Goal: Task Accomplishment & Management: Use online tool/utility

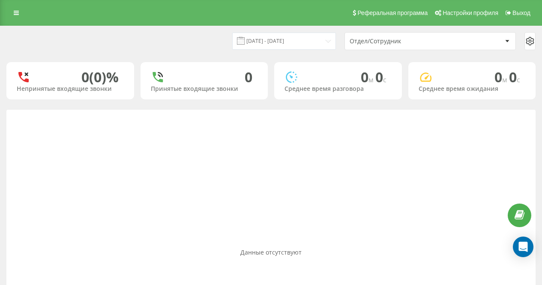
click at [181, 41] on div "[DATE] - [DATE] Отдел/Сотрудник" at bounding box center [271, 41] width 530 height 18
click at [196, 47] on div "[DATE] - [DATE] Отдел/Сотрудник" at bounding box center [271, 41] width 530 height 18
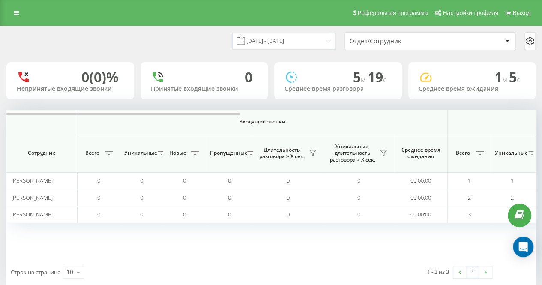
click at [175, 43] on div "[DATE] - [DATE] Отдел/Сотрудник" at bounding box center [271, 41] width 530 height 18
click at [219, 40] on div "[DATE] - [DATE] Отдел/Сотрудник" at bounding box center [271, 41] width 530 height 18
click at [219, 46] on div "[DATE] - [DATE] Отдел/Сотрудник" at bounding box center [271, 41] width 530 height 18
click at [207, 38] on div "[DATE] - [DATE] Отдел/Сотрудник" at bounding box center [271, 41] width 530 height 18
click at [149, 37] on div "[DATE] - [DATE] Отдел/Сотрудник" at bounding box center [271, 41] width 530 height 18
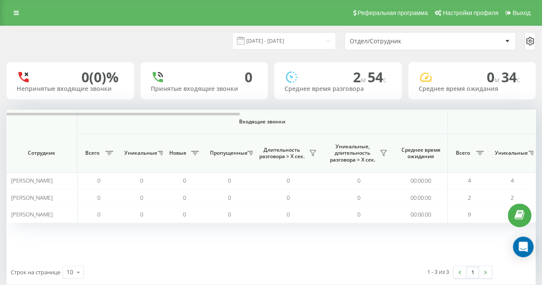
click at [204, 47] on div "[DATE] - [DATE] Отдел/Сотрудник" at bounding box center [271, 41] width 530 height 18
click at [387, 151] on icon at bounding box center [383, 153] width 7 height 7
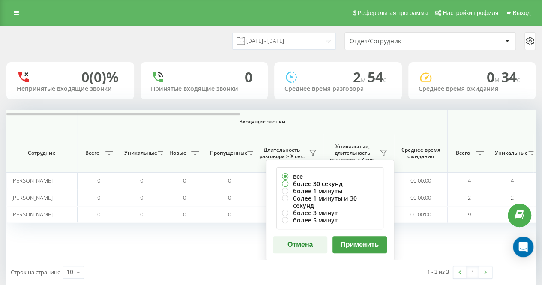
click at [322, 183] on label "более 30 секунд" at bounding box center [330, 183] width 96 height 7
radio input "true"
drag, startPoint x: 362, startPoint y: 234, endPoint x: 244, endPoint y: 72, distance: 200.9
click at [362, 236] on button "Применить" at bounding box center [360, 244] width 54 height 17
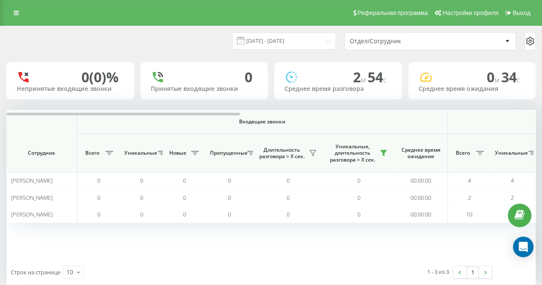
click at [236, 47] on div "[DATE] - [DATE]" at bounding box center [273, 41] width 125 height 17
drag, startPoint x: 179, startPoint y: 31, endPoint x: 199, endPoint y: 67, distance: 41.3
click at [180, 31] on div "[DATE] - [DATE] Отдел/Сотрудник" at bounding box center [271, 41] width 542 height 30
click at [386, 151] on icon at bounding box center [384, 154] width 6 height 6
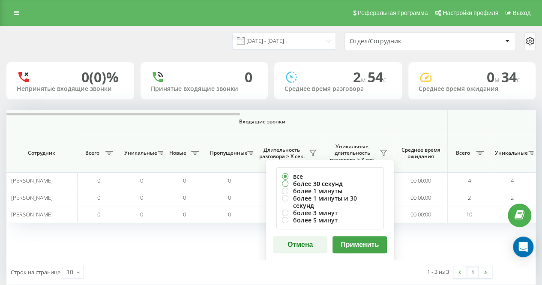
click at [328, 183] on label "более 30 секунд" at bounding box center [330, 183] width 96 height 7
radio input "true"
click at [358, 236] on button "Применить" at bounding box center [360, 244] width 54 height 17
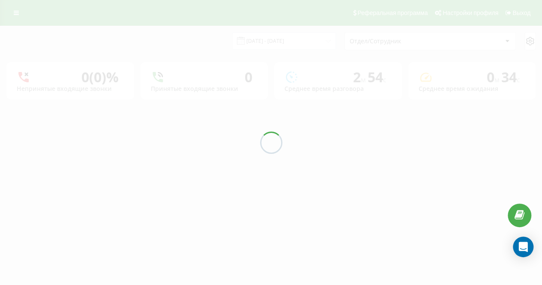
click at [224, 58] on div "[DATE] - [DATE] Отдел/Сотрудник 0 (0)% Непринятые входящие звонки 0 Принятые вх…" at bounding box center [271, 62] width 530 height 73
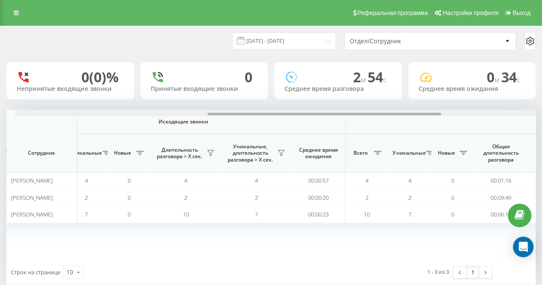
drag, startPoint x: 223, startPoint y: 114, endPoint x: 411, endPoint y: 111, distance: 188.2
click at [415, 110] on div at bounding box center [279, 113] width 529 height 6
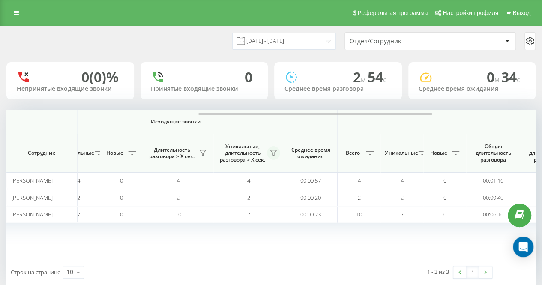
click at [274, 155] on icon at bounding box center [273, 153] width 7 height 7
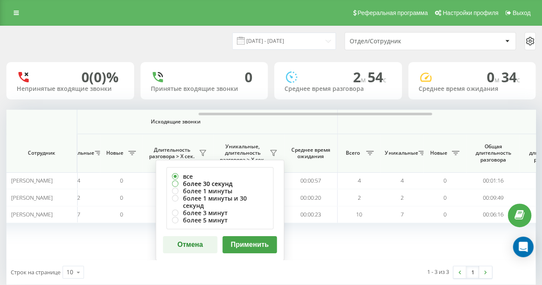
click at [242, 181] on label "более 30 секунд" at bounding box center [220, 183] width 96 height 7
radio input "true"
click at [267, 236] on button "Применить" at bounding box center [250, 244] width 54 height 17
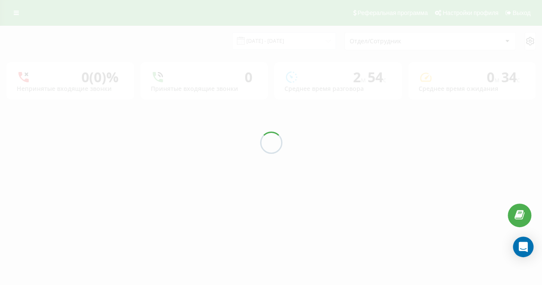
click at [202, 39] on div "[DATE] - [DATE] Отдел/Сотрудник" at bounding box center [271, 41] width 530 height 18
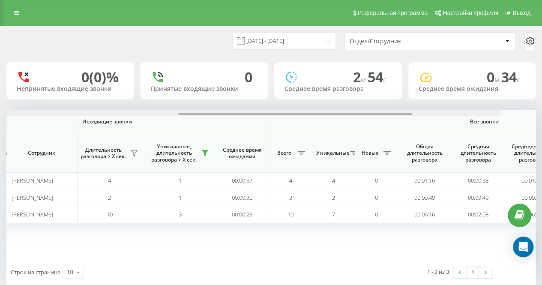
scroll to position [0, 505]
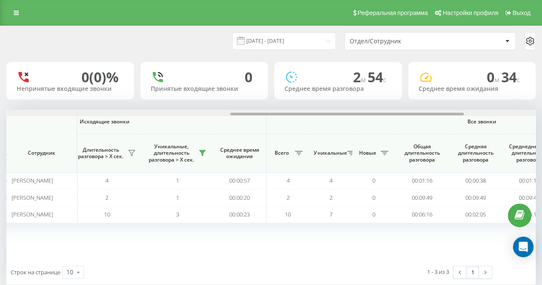
drag, startPoint x: 228, startPoint y: 114, endPoint x: 452, endPoint y: 114, distance: 223.8
click at [452, 114] on div at bounding box center [347, 114] width 234 height 3
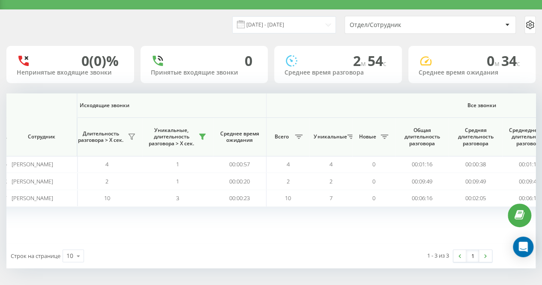
click at [362, 251] on div "1 - 3 из 3 1" at bounding box center [399, 256] width 199 height 25
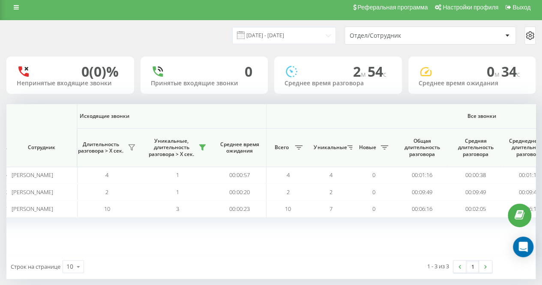
scroll to position [0, 0]
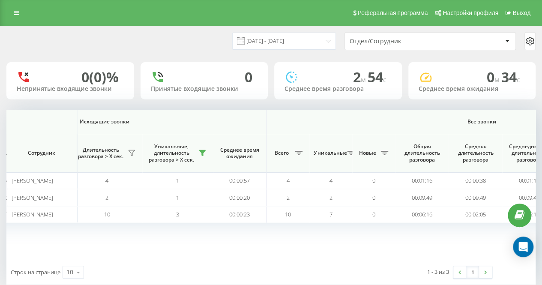
drag, startPoint x: 164, startPoint y: 41, endPoint x: 177, endPoint y: 51, distance: 16.7
click at [164, 42] on div "[DATE] - [DATE] Отдел/Сотрудник" at bounding box center [271, 41] width 530 height 18
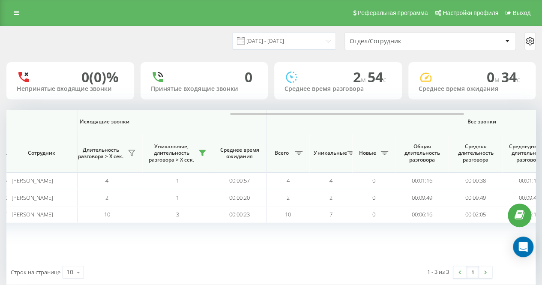
click at [196, 37] on div "[DATE] - [DATE] Отдел/Сотрудник" at bounding box center [271, 41] width 530 height 18
